Goal: Information Seeking & Learning: Learn about a topic

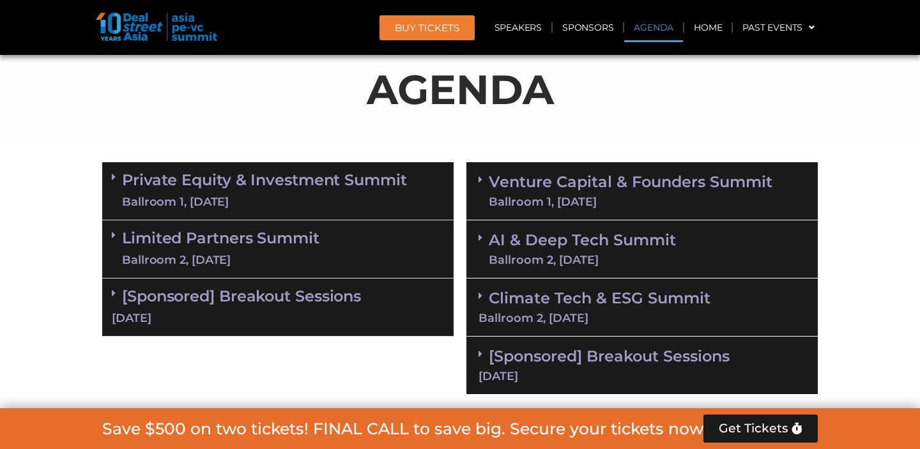
scroll to position [763, 0]
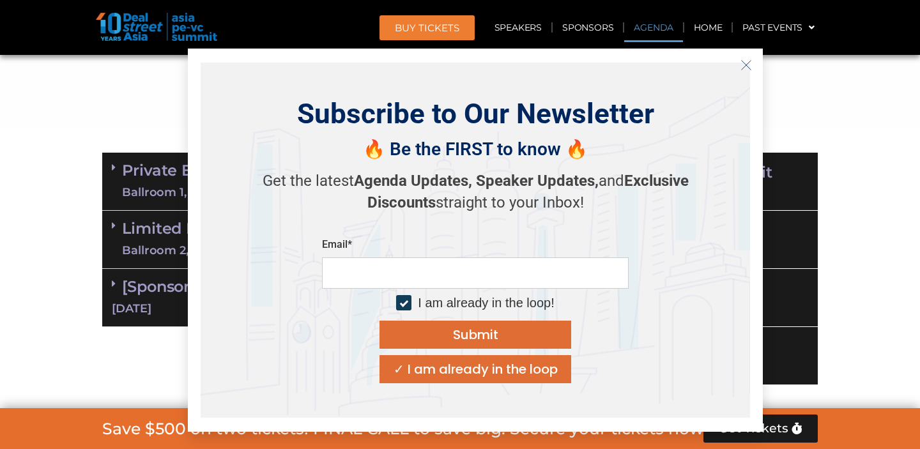
click at [746, 63] on icon "Close" at bounding box center [747, 65] width 12 height 12
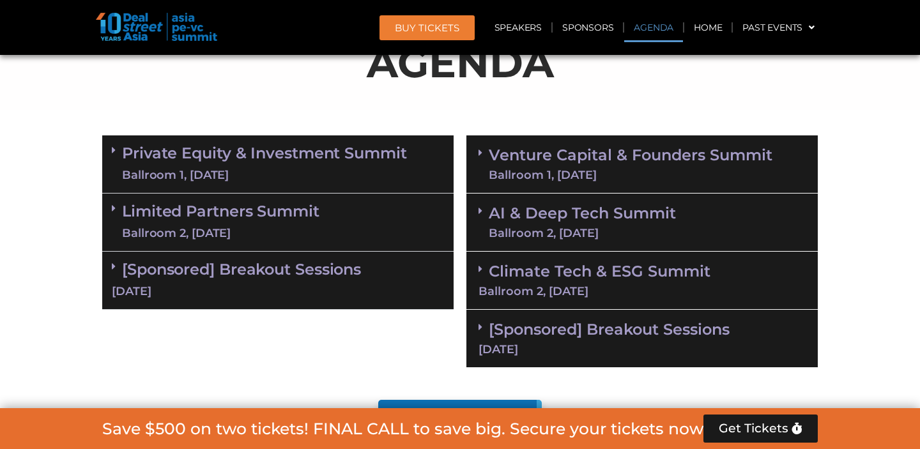
scroll to position [817, 0]
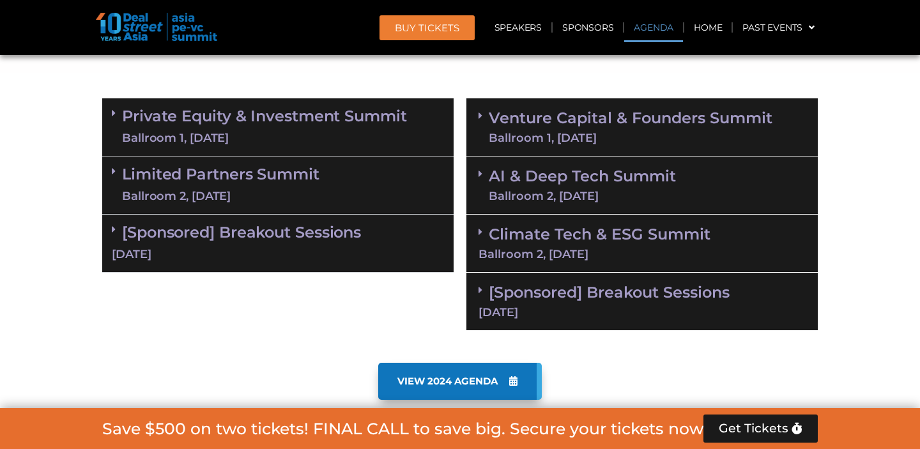
click at [611, 229] on link "Climate Tech & ESG Summit Ballroom 2, 11 Sept" at bounding box center [642, 242] width 327 height 35
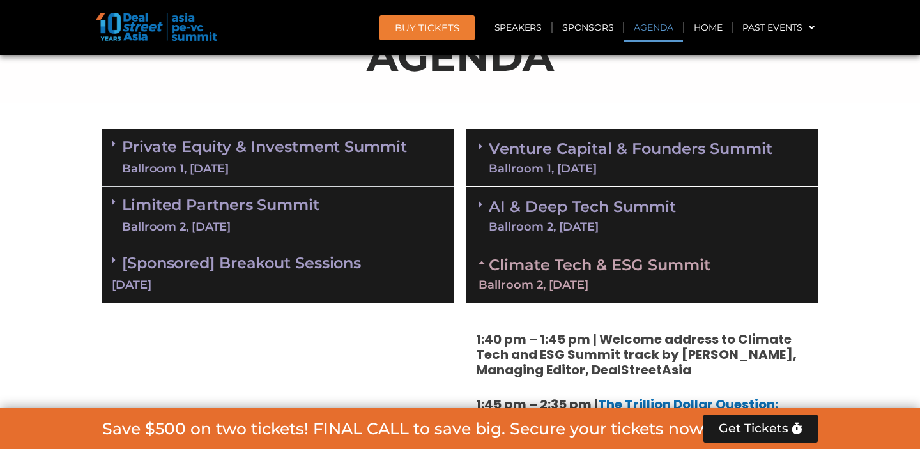
scroll to position [812, 0]
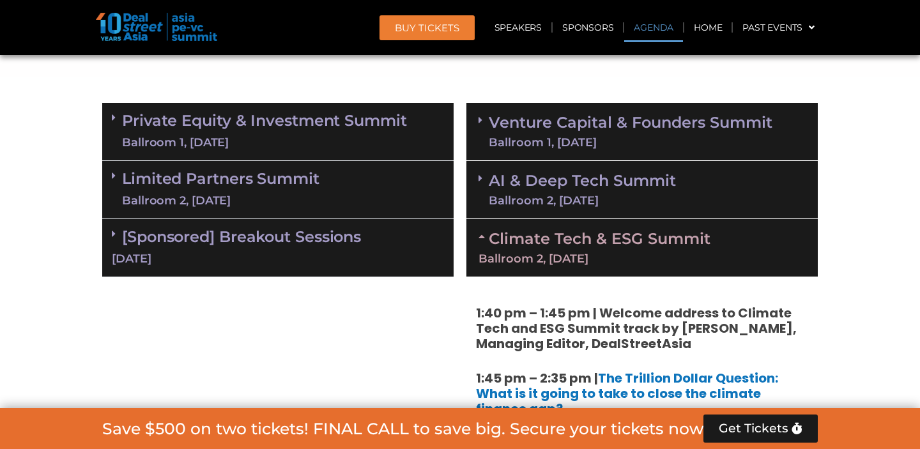
click at [484, 237] on icon at bounding box center [484, 236] width 10 height 10
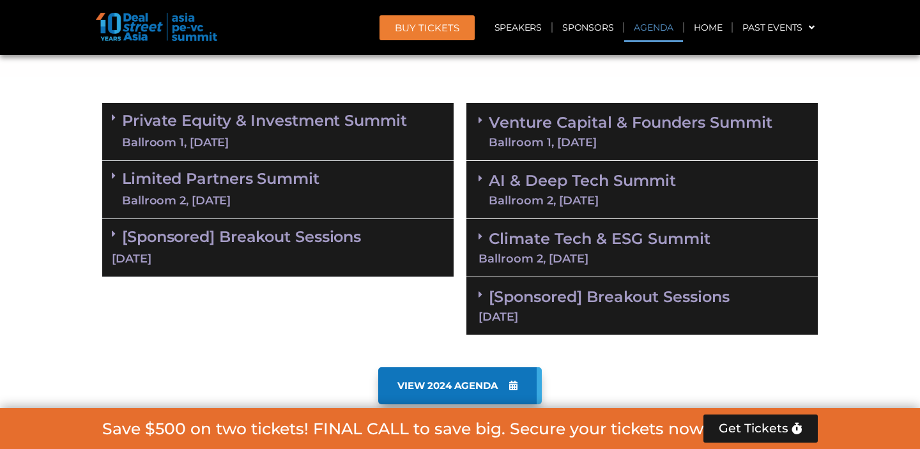
click at [294, 184] on link "Limited Partners Summit Ballroom 2, 10 Sept" at bounding box center [221, 190] width 198 height 38
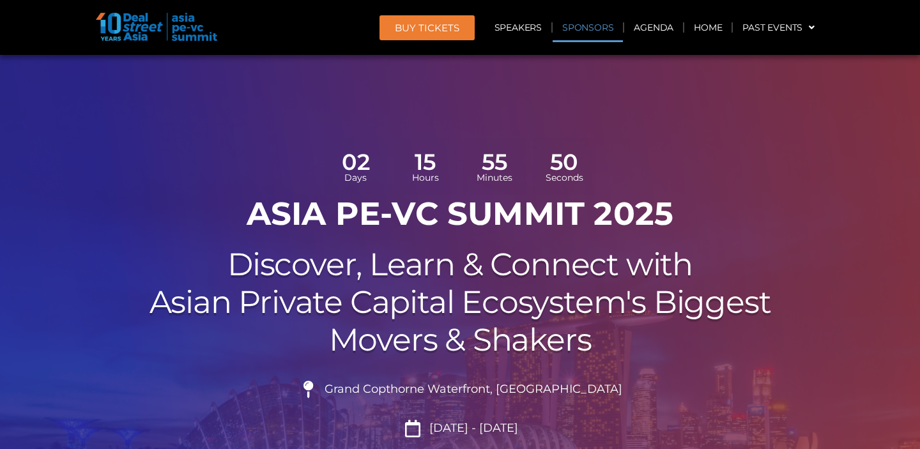
scroll to position [0, 0]
click at [590, 31] on link "Sponsors" at bounding box center [588, 27] width 70 height 29
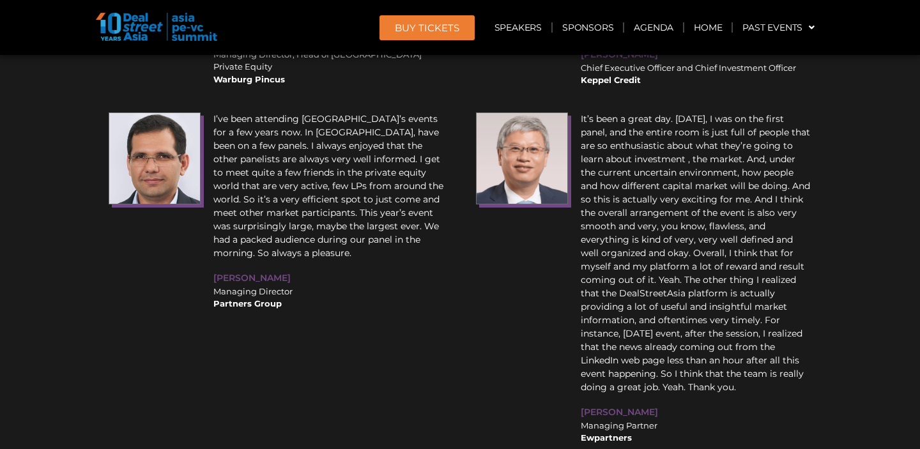
scroll to position [15168, 0]
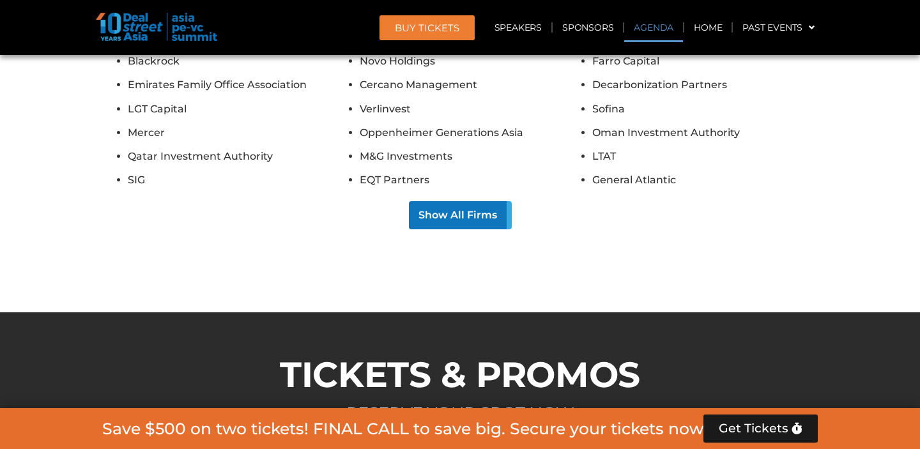
click at [660, 29] on link "Agenda" at bounding box center [653, 27] width 59 height 29
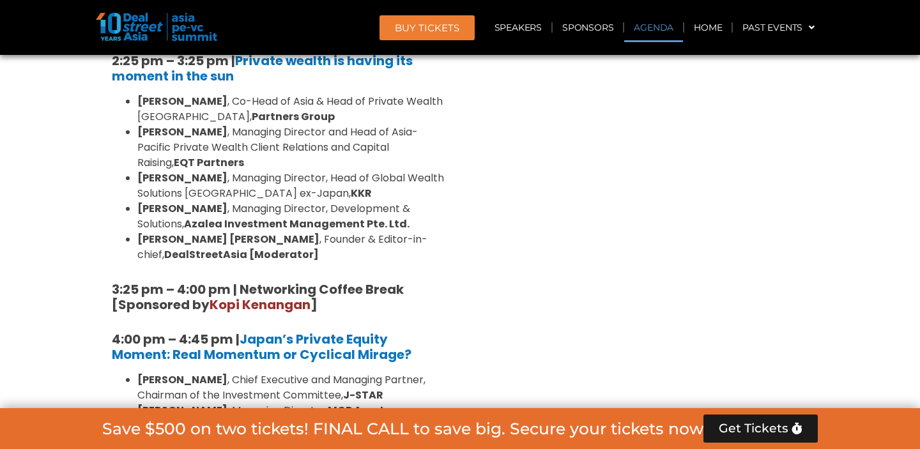
scroll to position [735, 0]
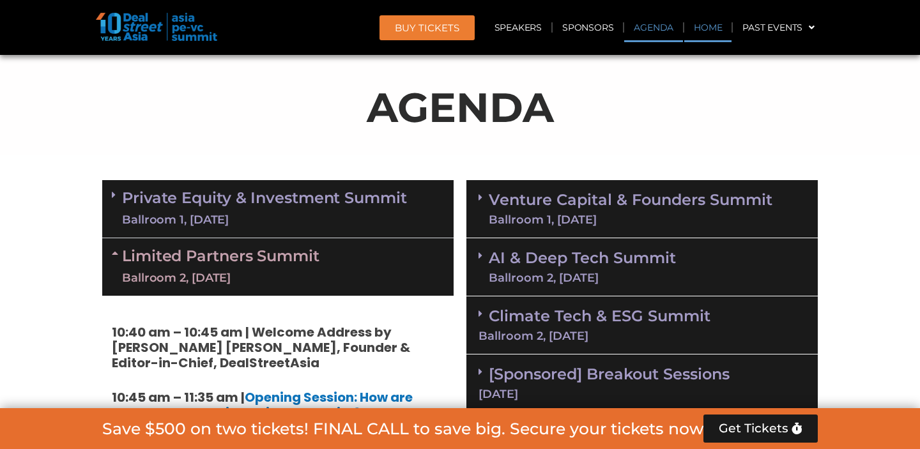
click at [710, 31] on link "Home" at bounding box center [708, 27] width 47 height 29
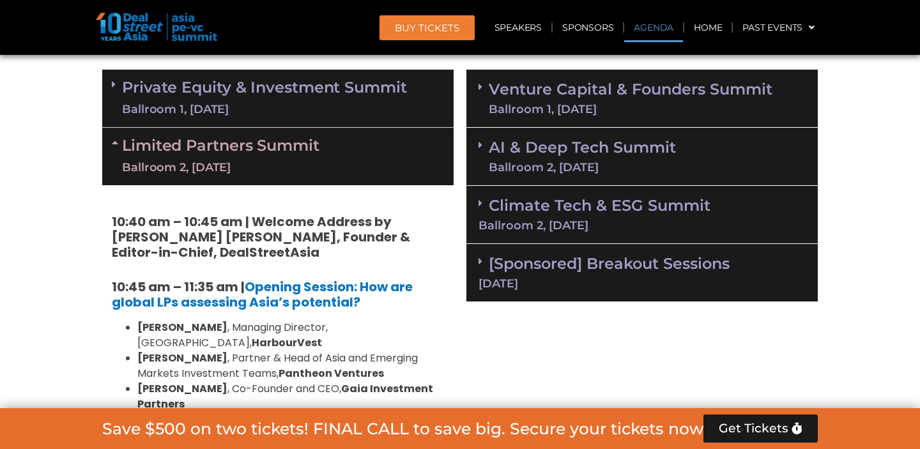
scroll to position [837, 0]
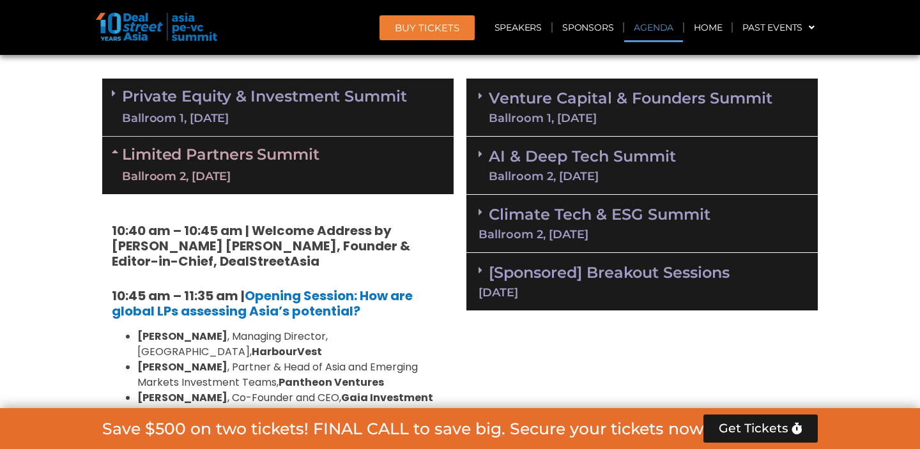
click at [112, 151] on icon at bounding box center [117, 151] width 10 height 10
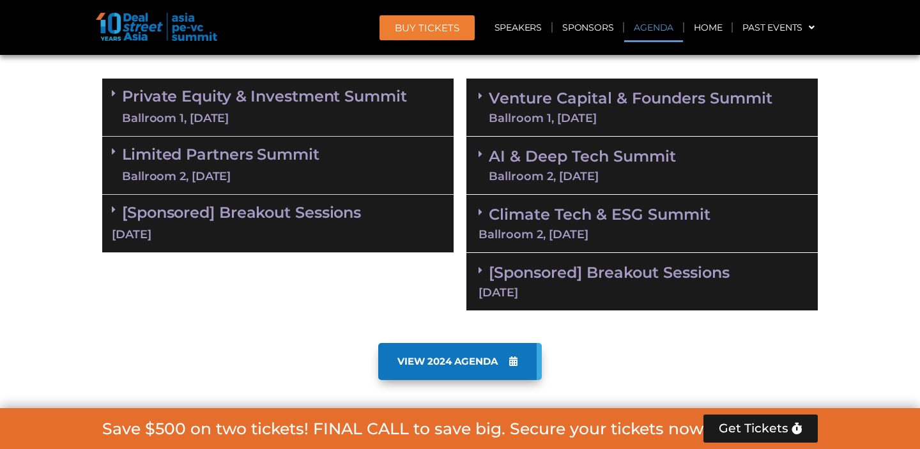
click at [484, 95] on span at bounding box center [484, 96] width 10 height 11
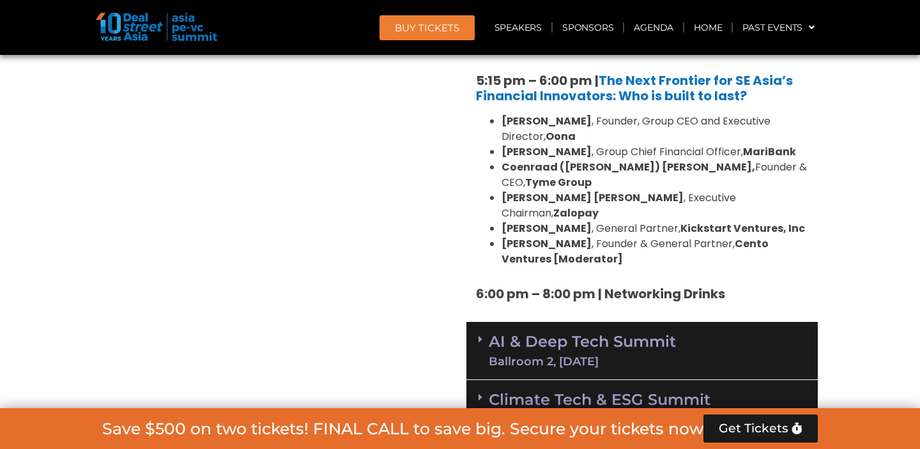
scroll to position [2506, 0]
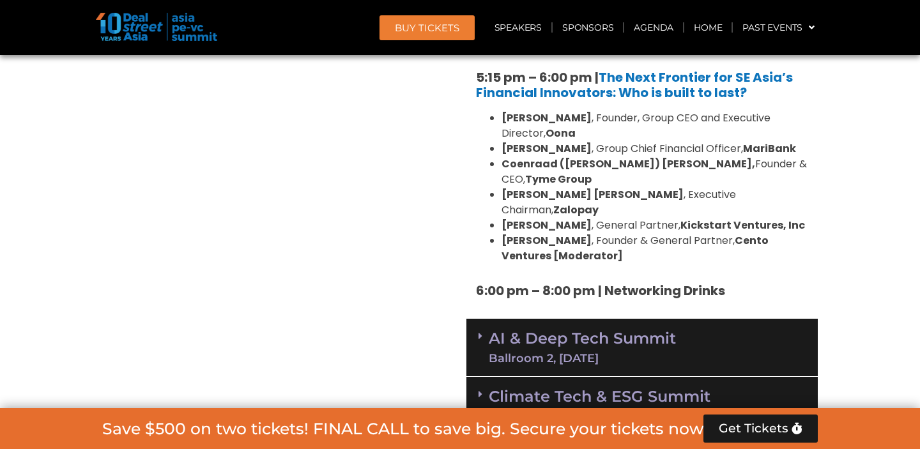
click at [482, 331] on icon at bounding box center [481, 336] width 4 height 10
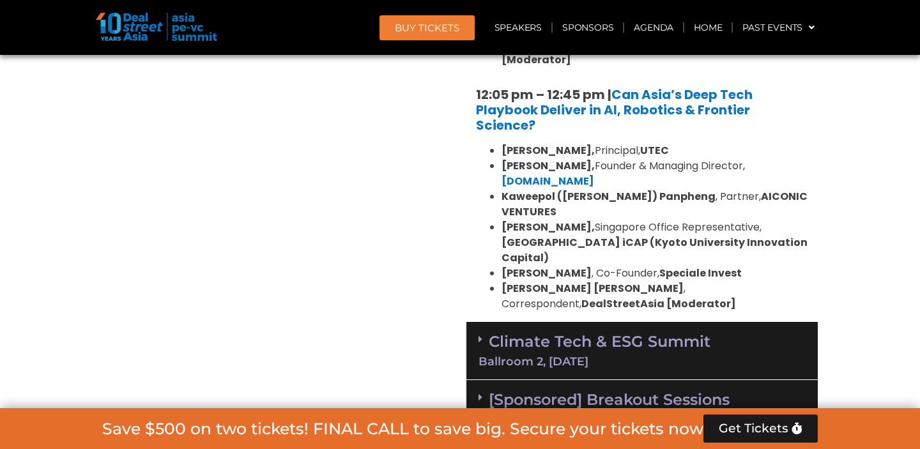
scroll to position [3196, 0]
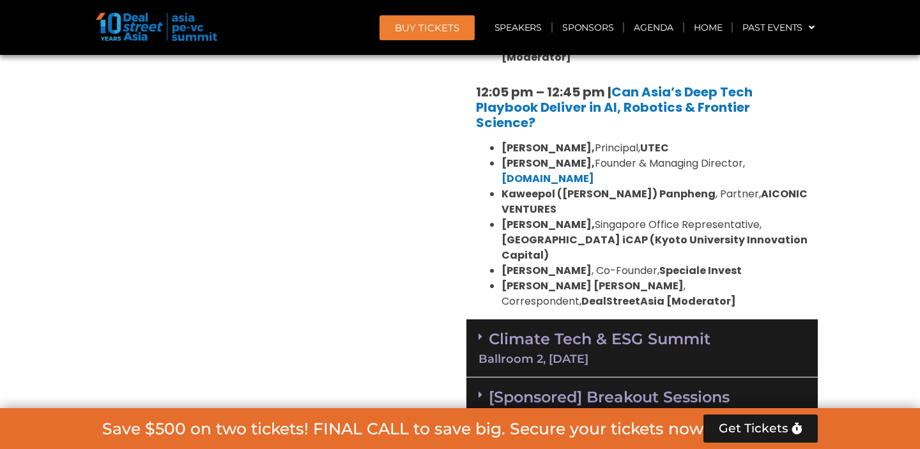
click at [479, 332] on icon at bounding box center [481, 337] width 4 height 10
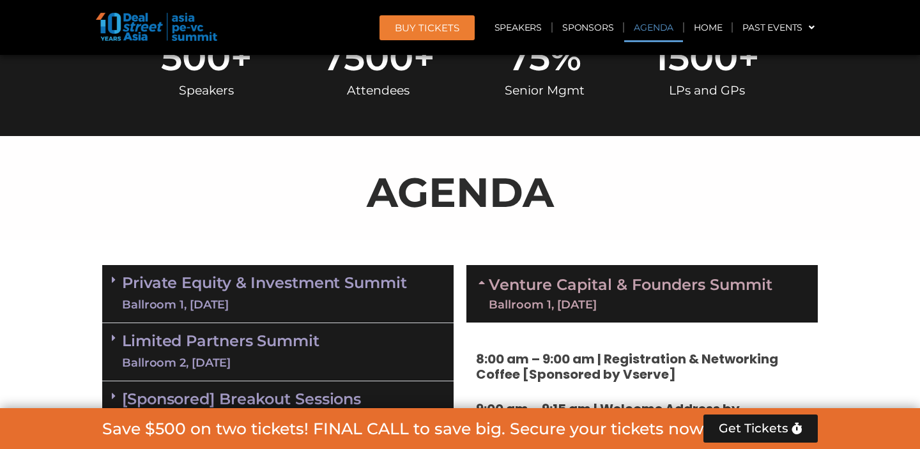
scroll to position [704, 0]
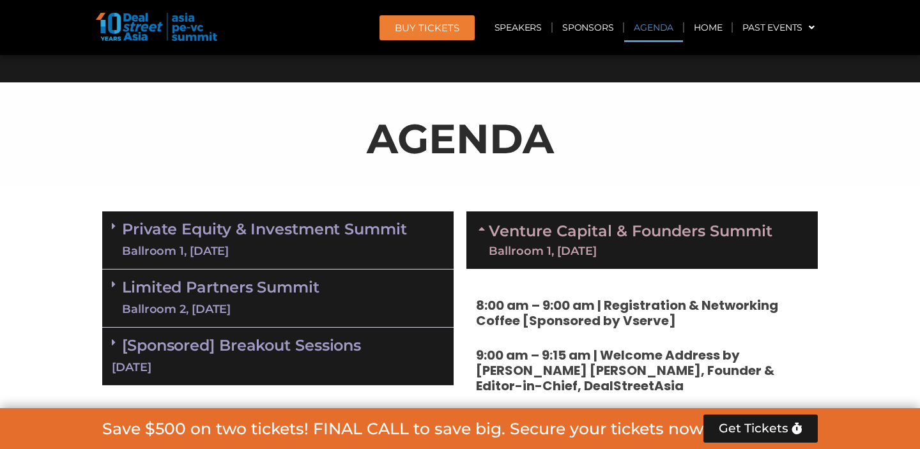
drag, startPoint x: 472, startPoint y: 224, endPoint x: 483, endPoint y: 228, distance: 10.9
click at [473, 224] on div "Venture Capital & Founders​ Summit Ballroom 1, 11 Sept" at bounding box center [643, 241] width 352 height 58
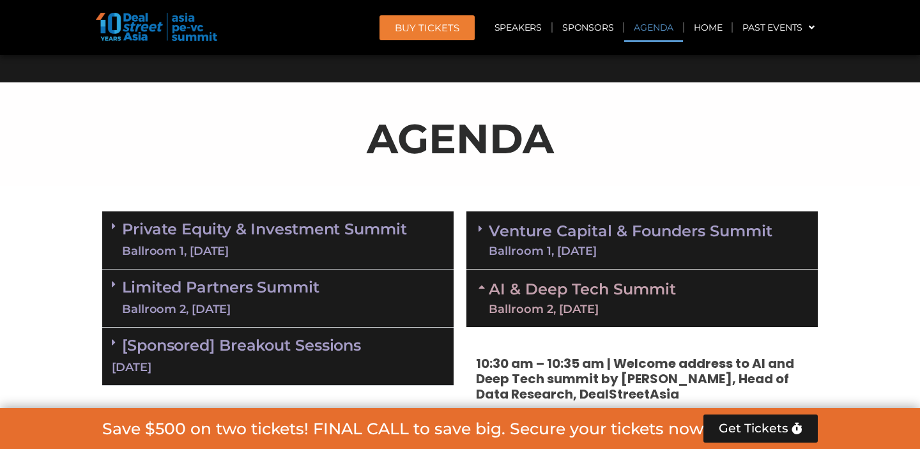
click at [481, 293] on span at bounding box center [484, 298] width 10 height 33
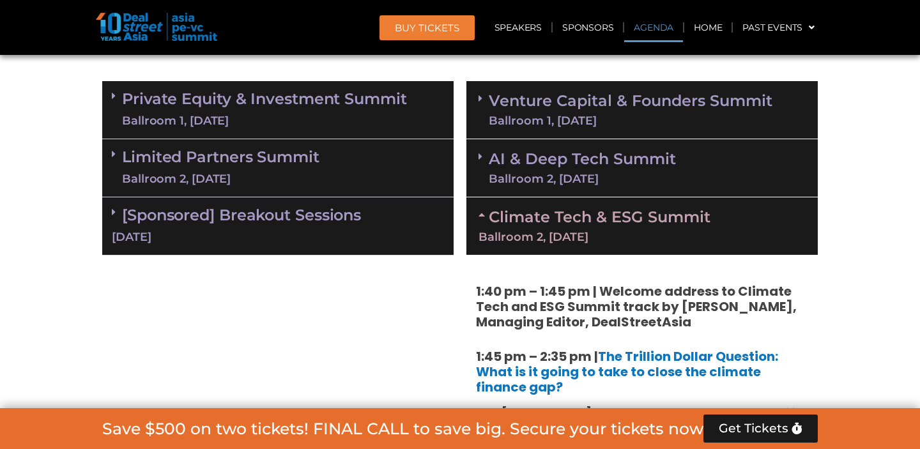
scroll to position [835, 0]
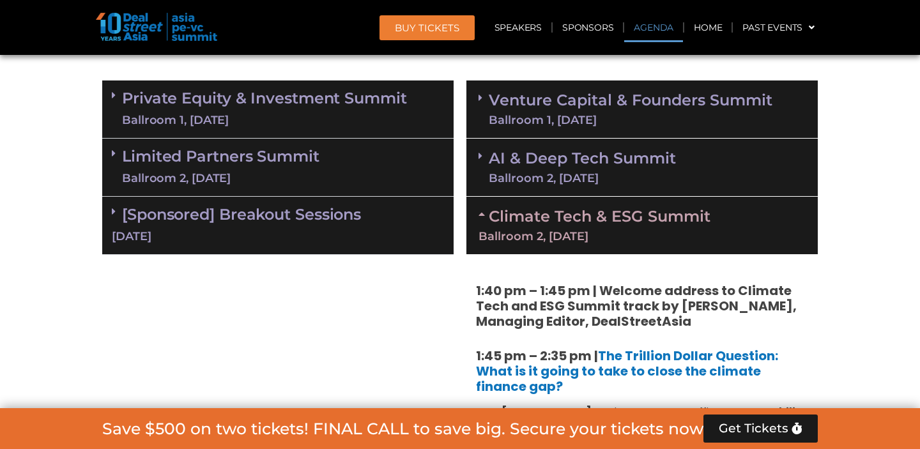
click at [481, 216] on icon at bounding box center [484, 214] width 10 height 10
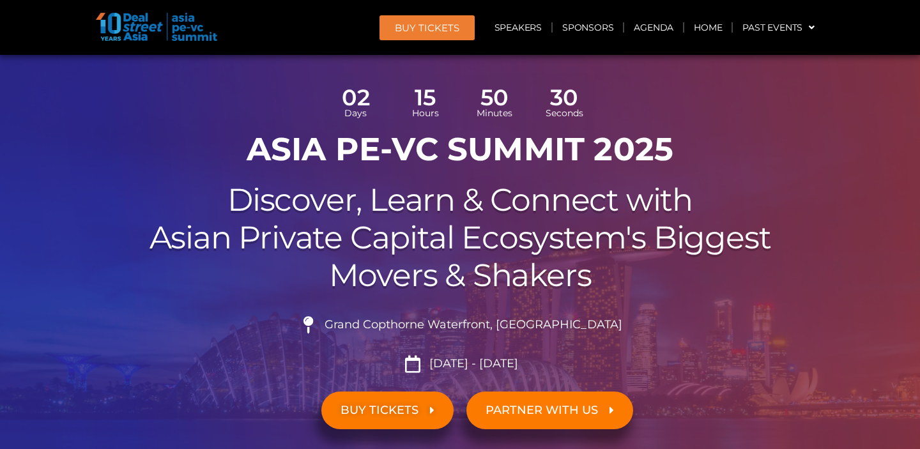
scroll to position [78, 0]
